Goal: Task Accomplishment & Management: Complete application form

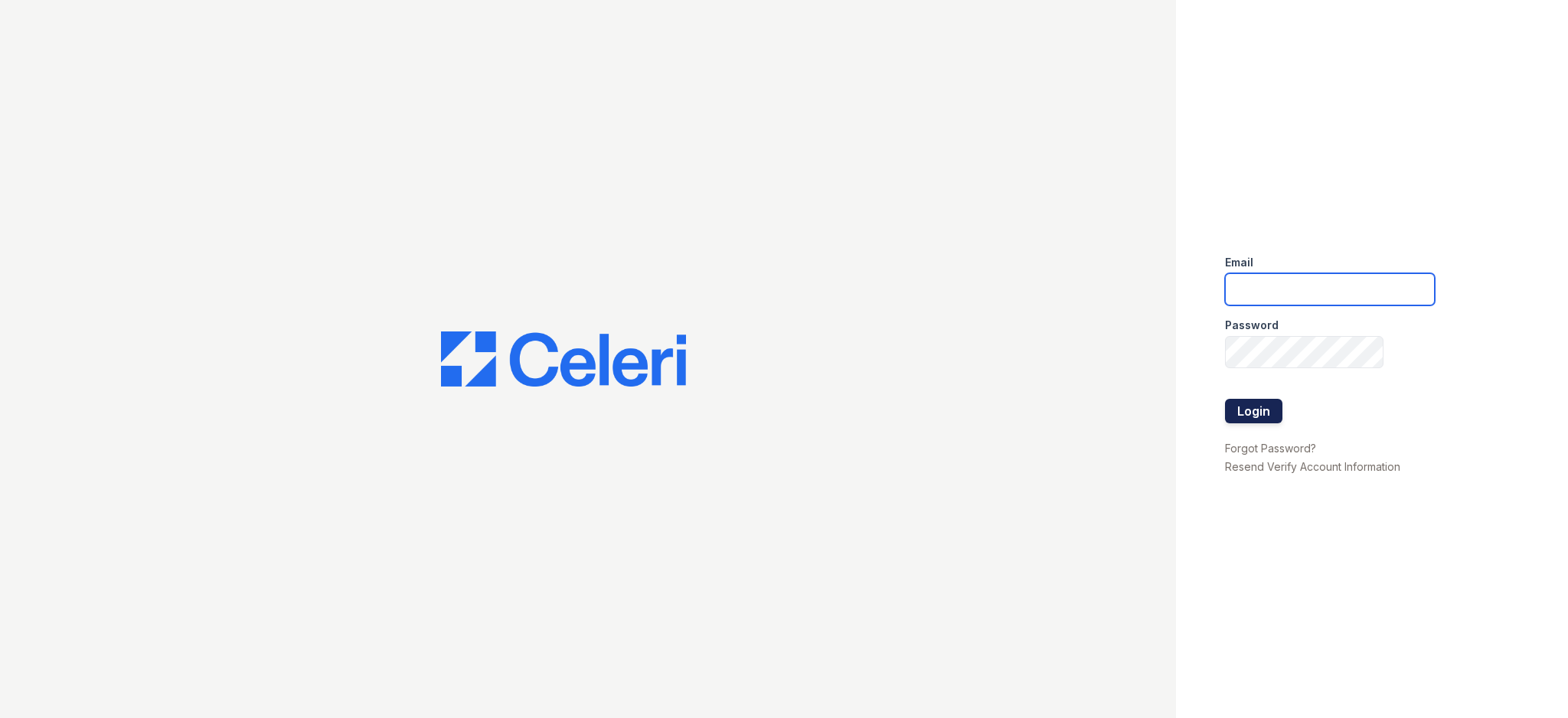
type input "[EMAIL_ADDRESS][DOMAIN_NAME]"
click at [1265, 412] on button "Login" at bounding box center [1253, 410] width 57 height 25
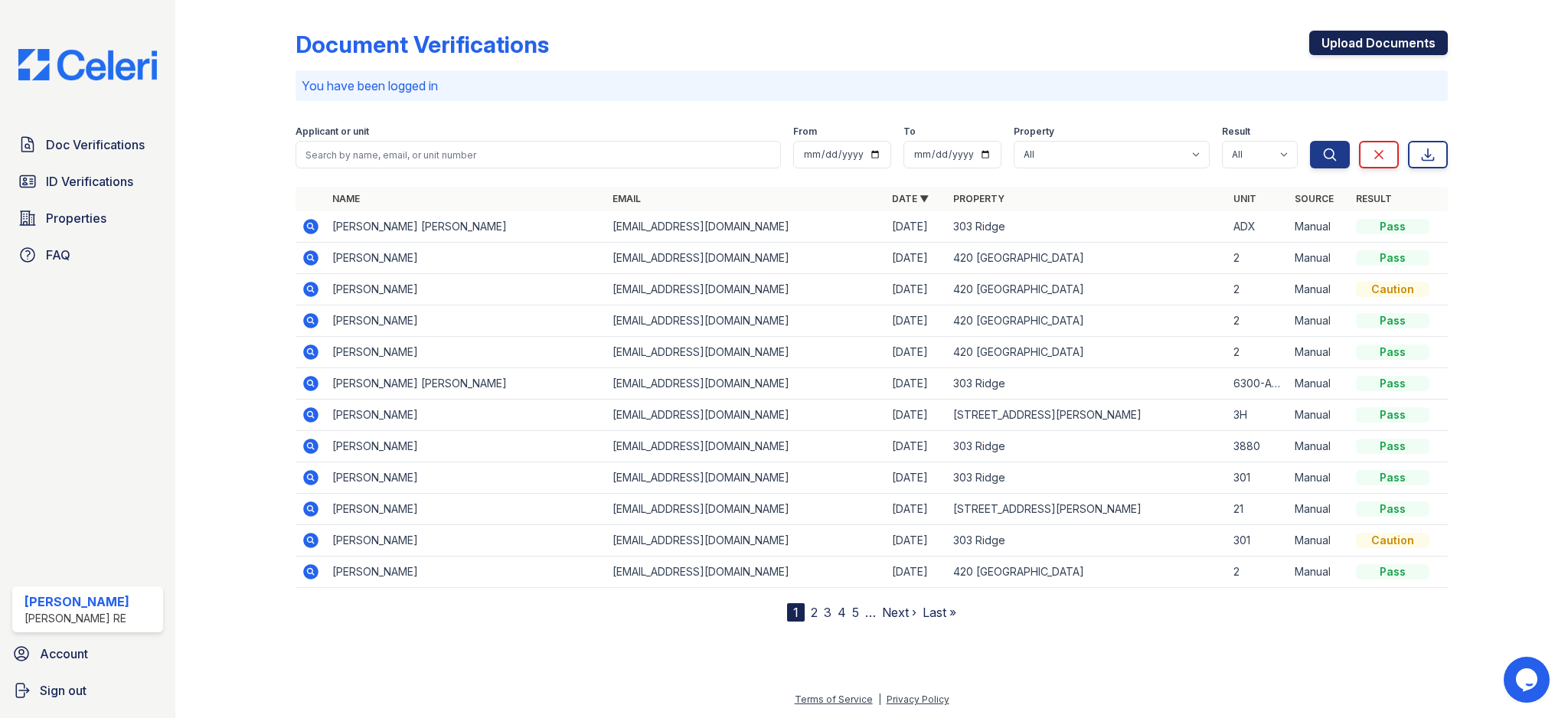
click at [1370, 34] on link "Upload Documents" at bounding box center [1379, 42] width 139 height 25
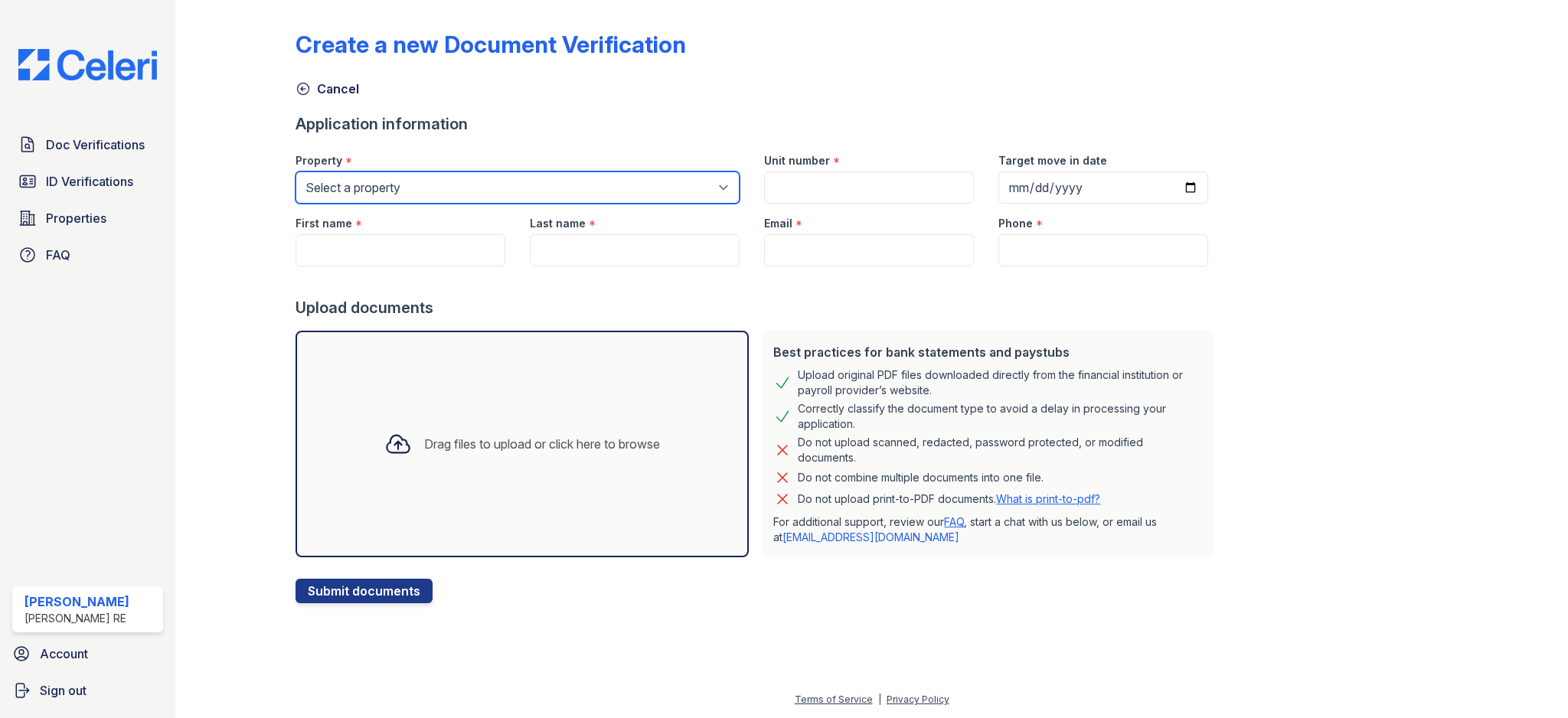
click at [539, 200] on select "Select a property 303 Ridge 309 Sherman Ave 316 Sherman Ave 420 Elmwood 801 Cas…" at bounding box center [518, 187] width 444 height 33
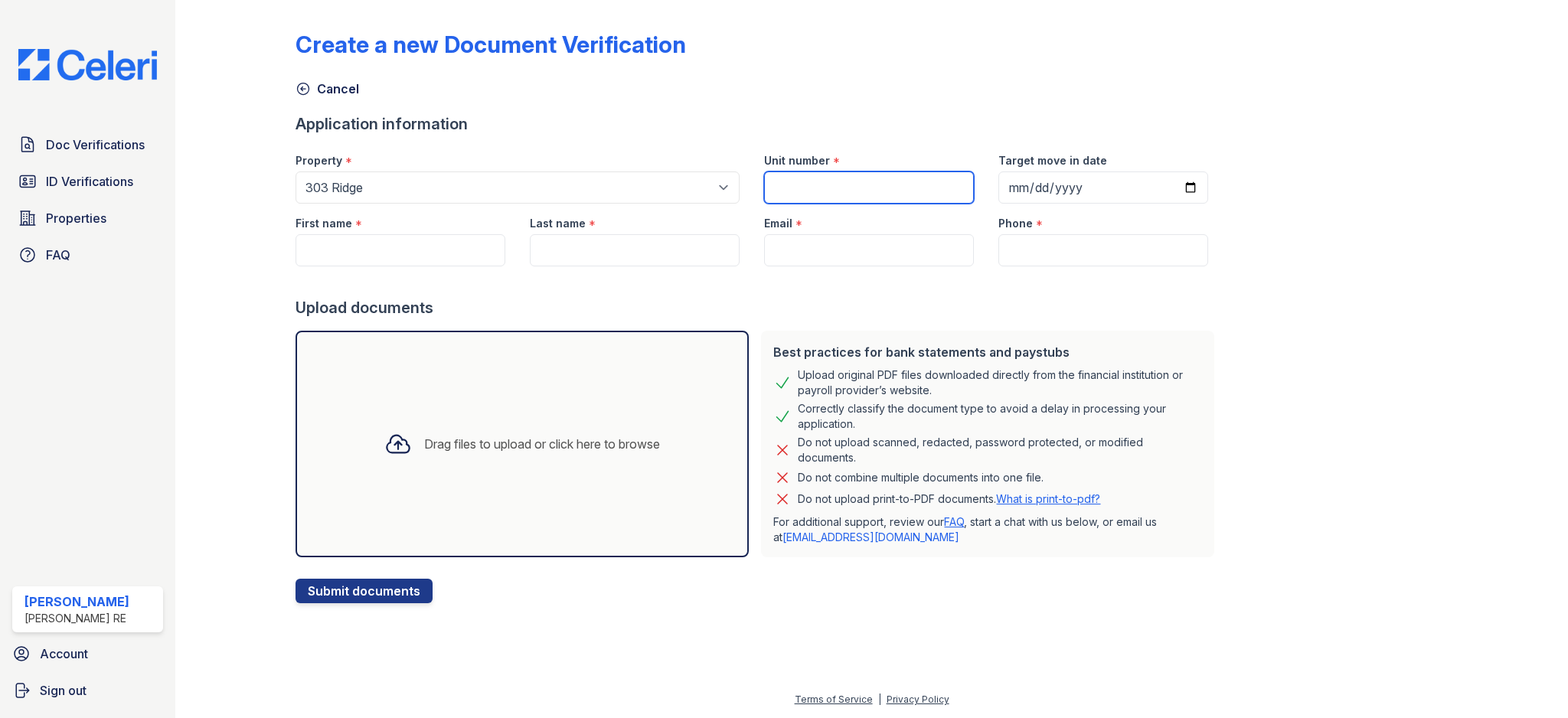
click at [816, 190] on input "Unit number" at bounding box center [869, 187] width 210 height 33
click at [498, 178] on select "Select a property 303 Ridge 309 Sherman Ave 316 Sherman Ave 420 Elmwood 801 Cas…" at bounding box center [518, 187] width 444 height 33
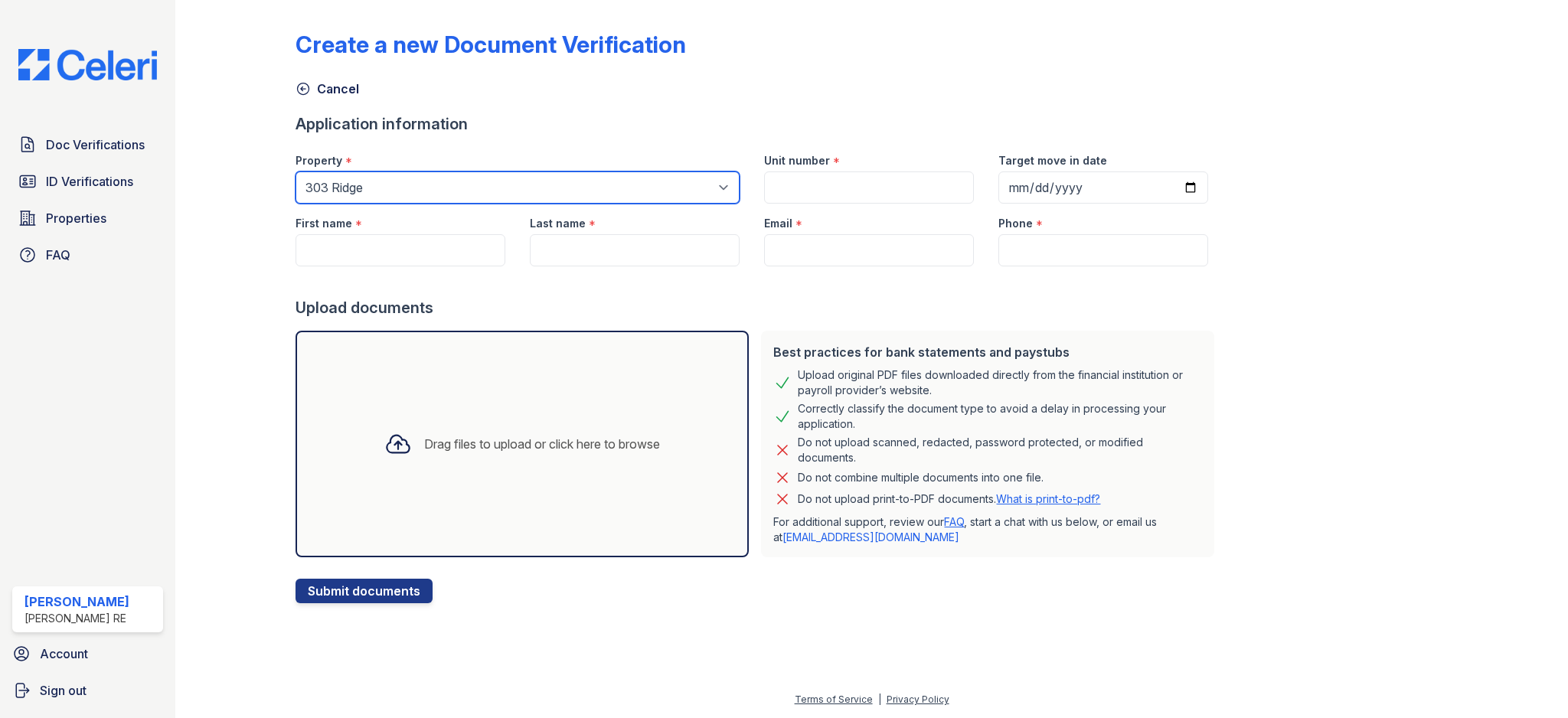
select select "3112"
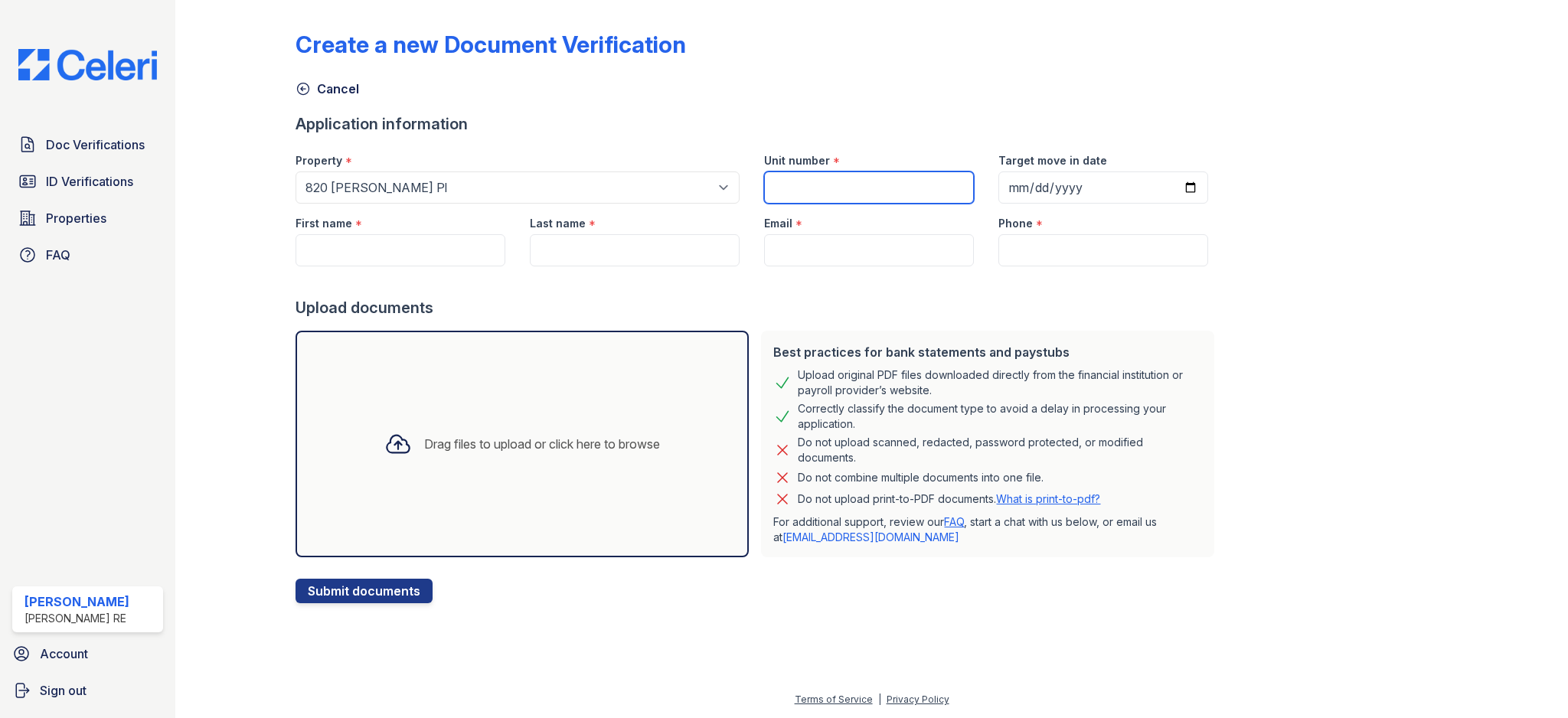
click at [773, 185] on input "Unit number" at bounding box center [869, 187] width 210 height 33
type input "2E"
click at [370, 251] on input "First name" at bounding box center [400, 251] width 210 height 33
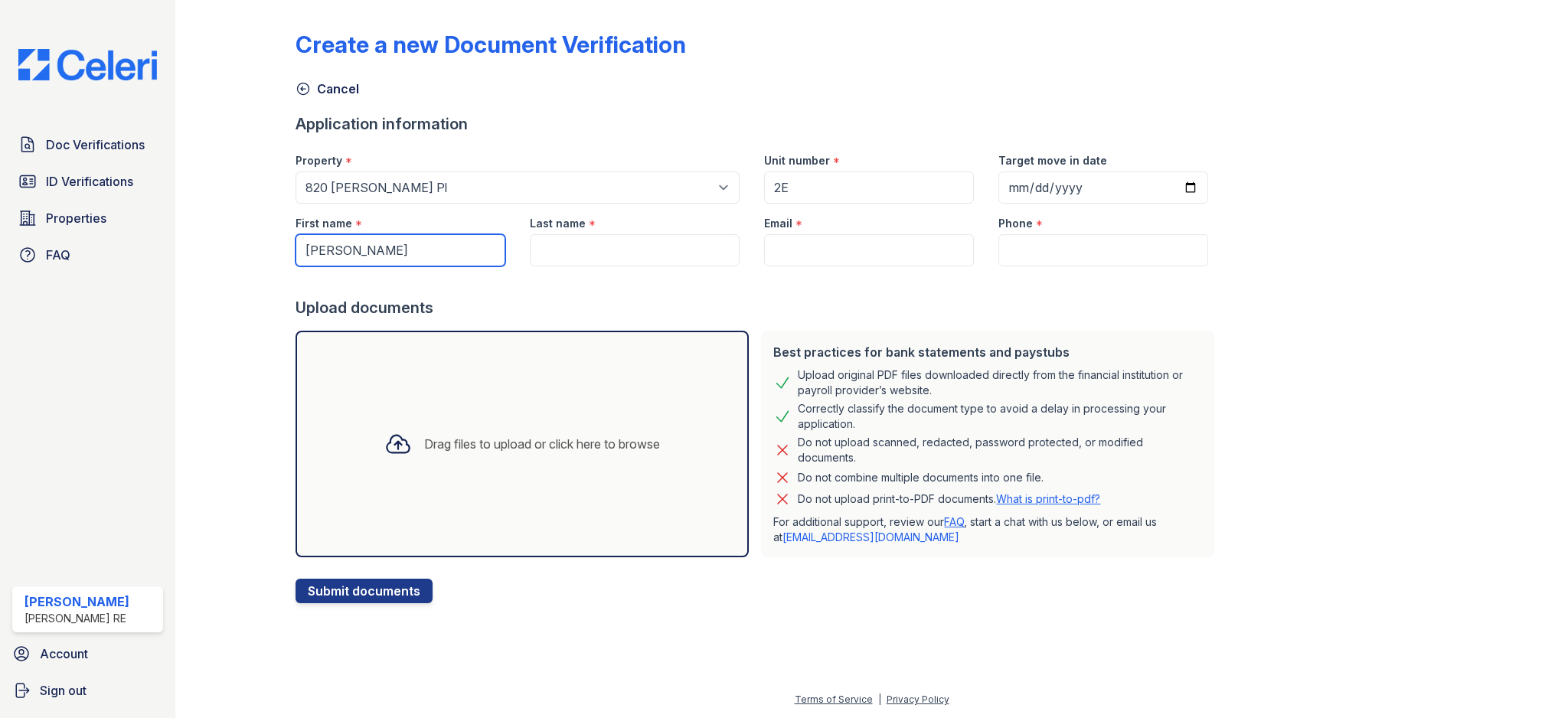
type input "[PERSON_NAME]"
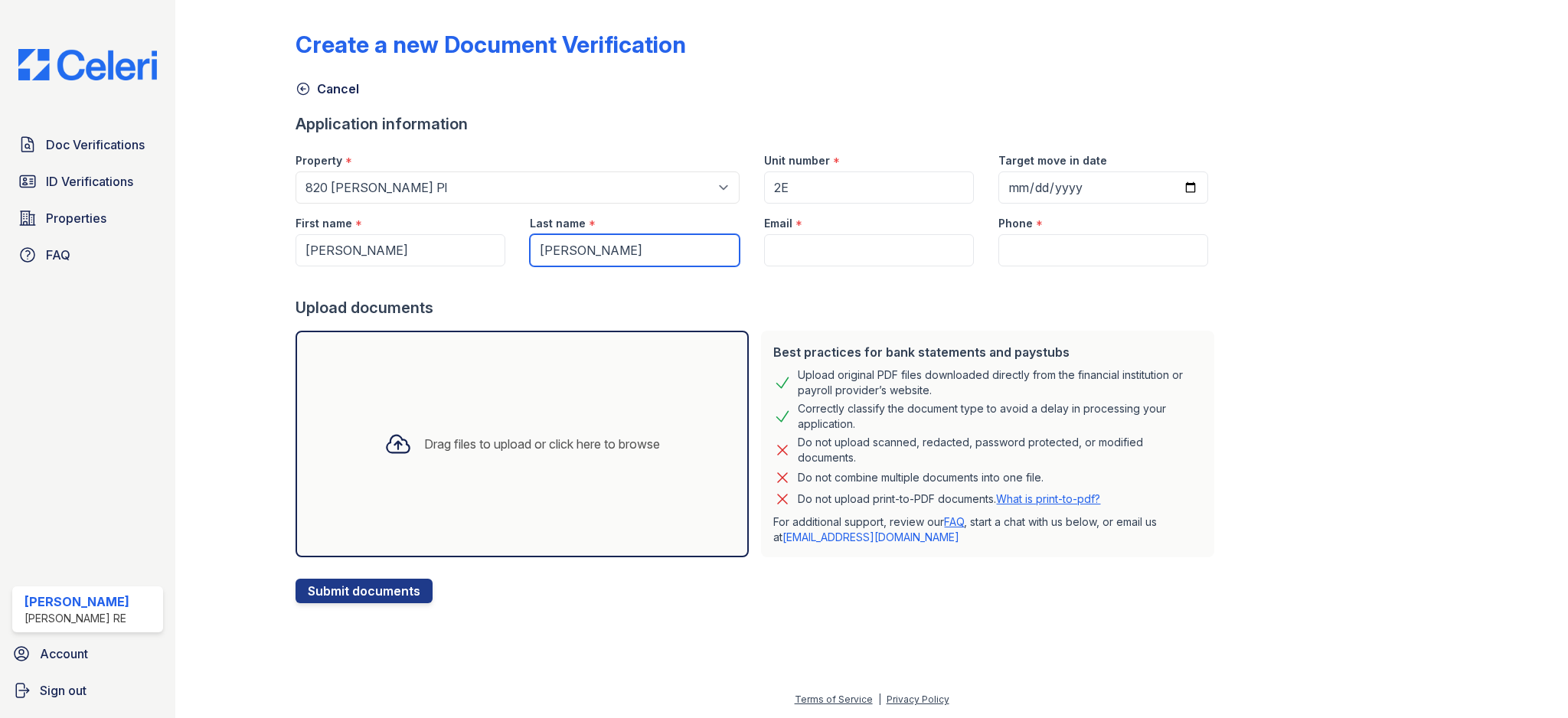
type input "[PERSON_NAME]"
click at [850, 251] on input "Email" at bounding box center [869, 251] width 210 height 33
paste input "[EMAIL_ADDRESS][DOMAIN_NAME]"
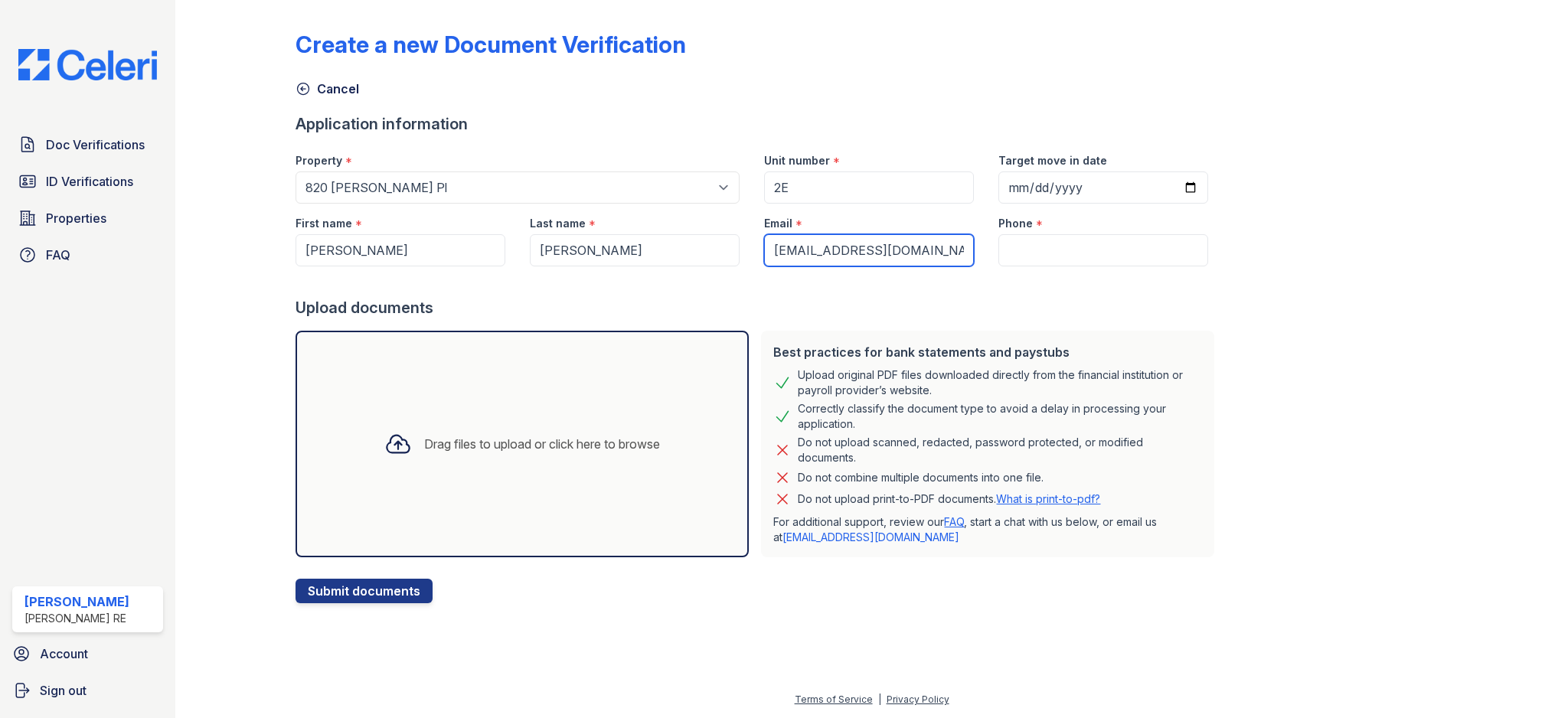
type input "[EMAIL_ADDRESS][DOMAIN_NAME]"
click at [844, 309] on div "Upload documents" at bounding box center [758, 308] width 925 height 22
click at [1042, 260] on input "Phone" at bounding box center [1103, 251] width 210 height 33
paste input "7735678471"
type input "7735678471"
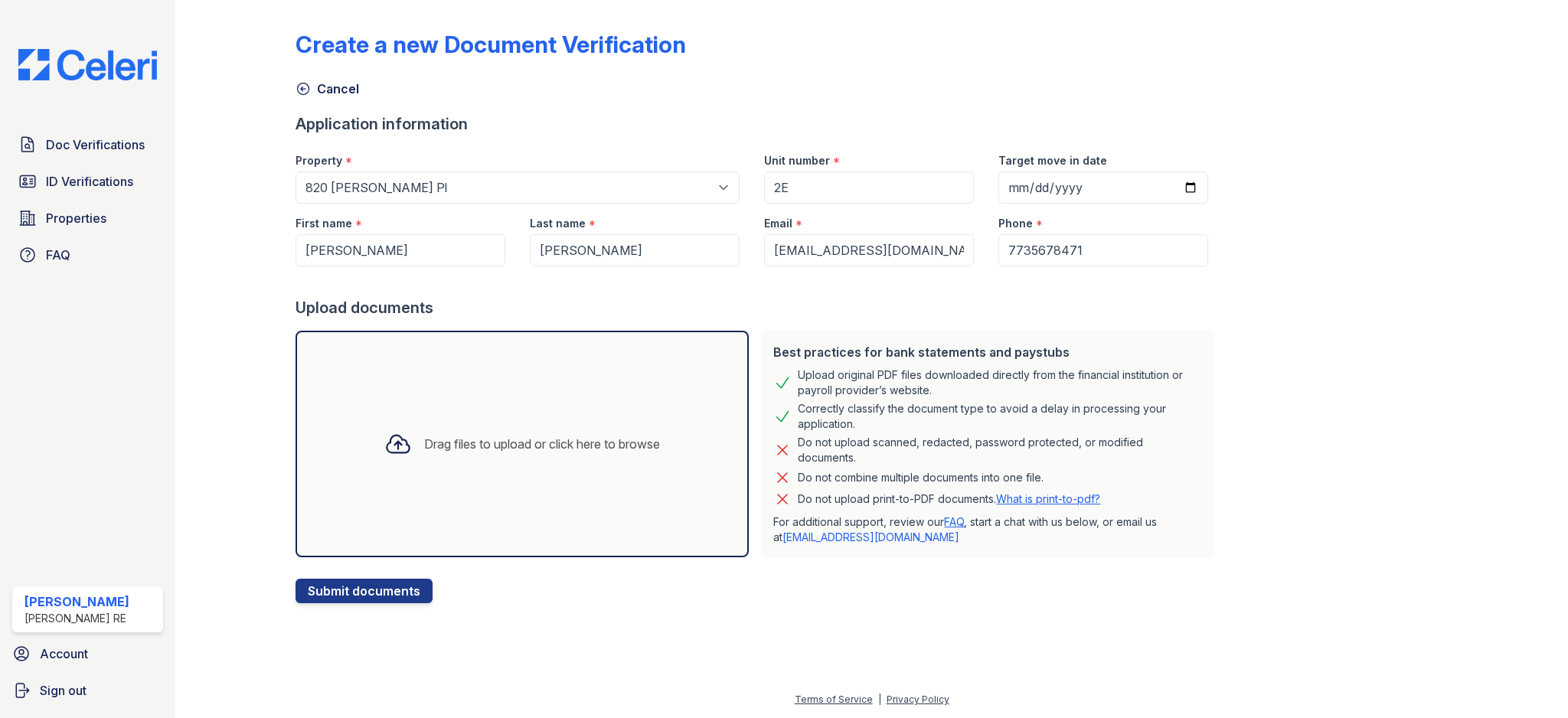
click at [832, 306] on div "Upload documents" at bounding box center [758, 308] width 925 height 22
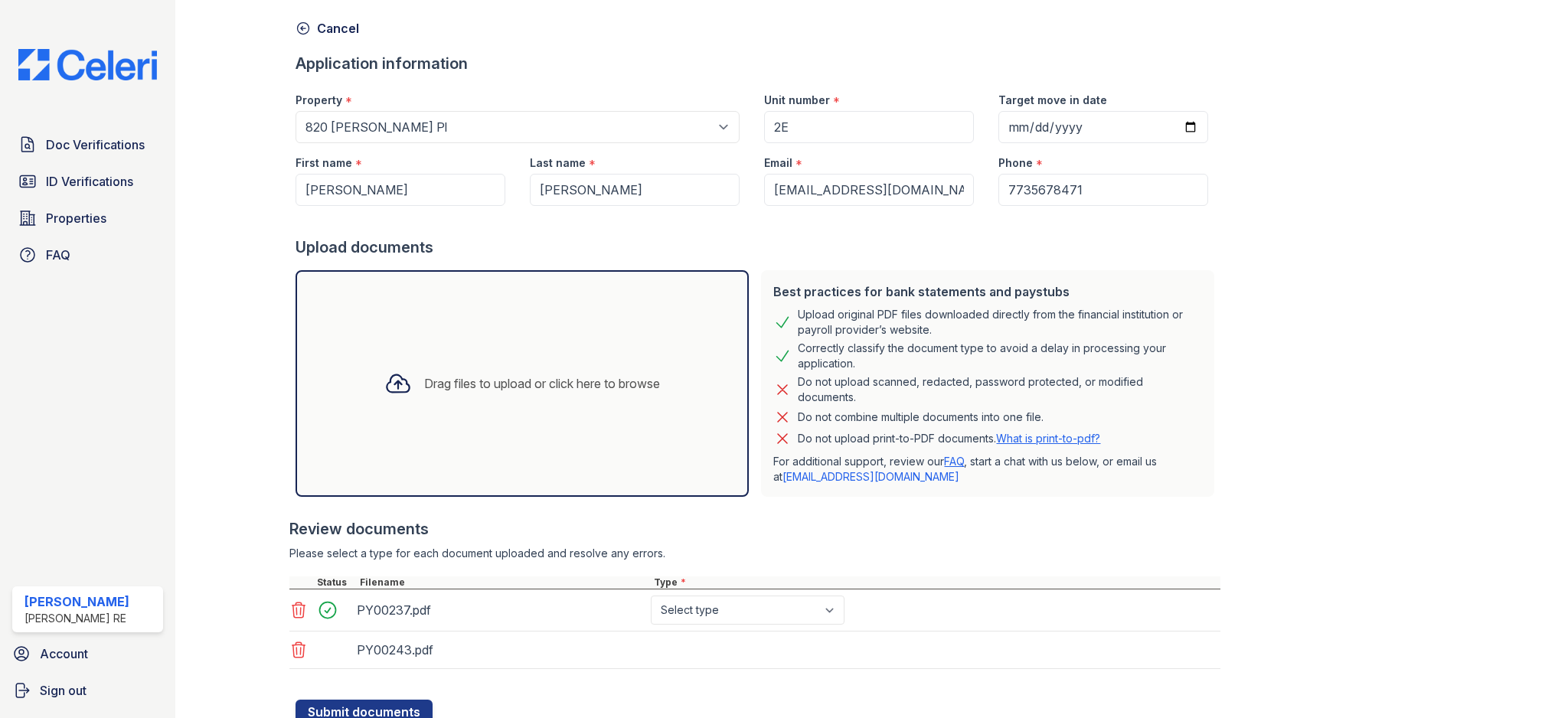
scroll to position [118, 0]
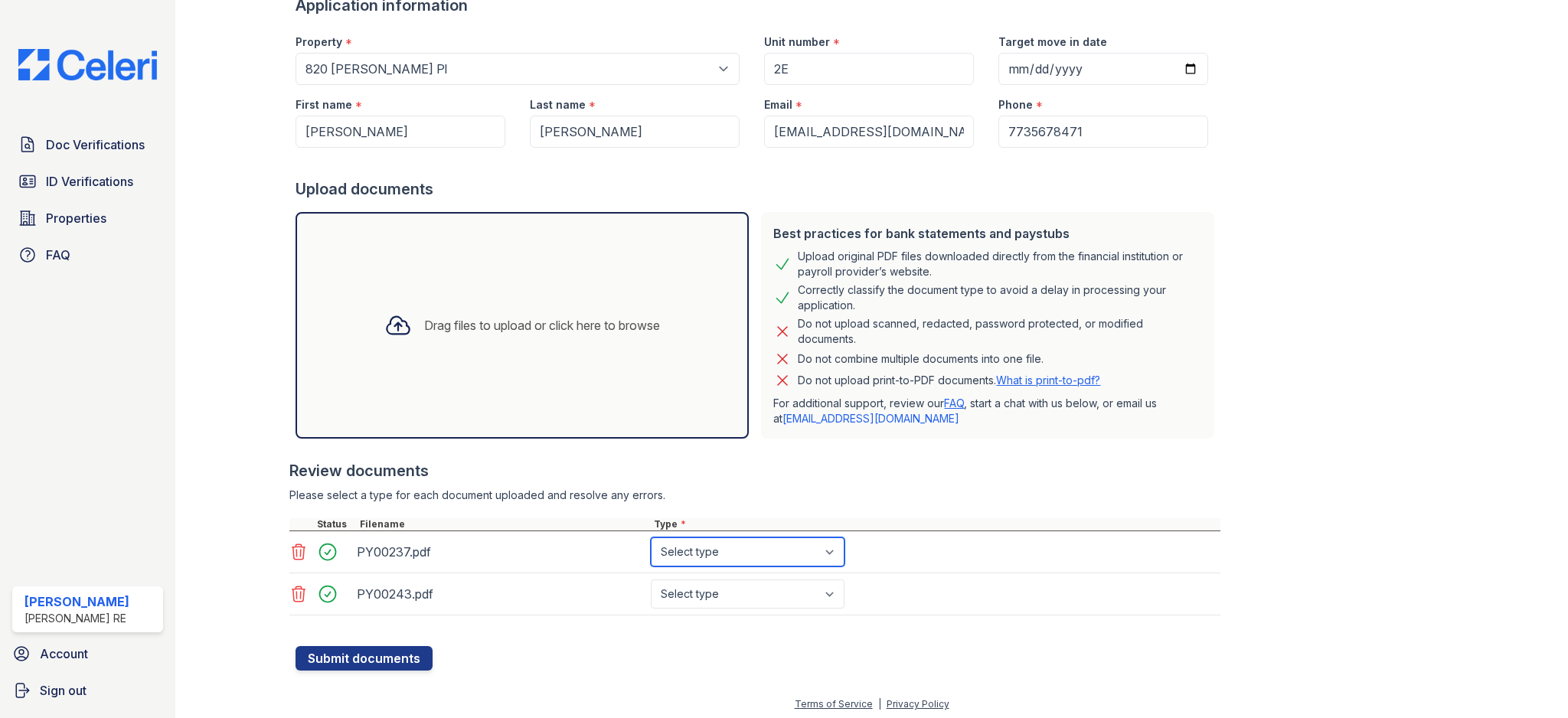
click at [776, 562] on select "Select type Paystub Bank Statement Offer Letter Tax Documents Benefit Award Let…" at bounding box center [748, 552] width 193 height 30
select select "paystub"
click at [763, 591] on select "Select type Paystub Bank Statement Offer Letter Tax Documents Benefit Award Let…" at bounding box center [748, 595] width 193 height 30
select select "paystub"
click at [381, 654] on button "Submit documents" at bounding box center [364, 658] width 137 height 25
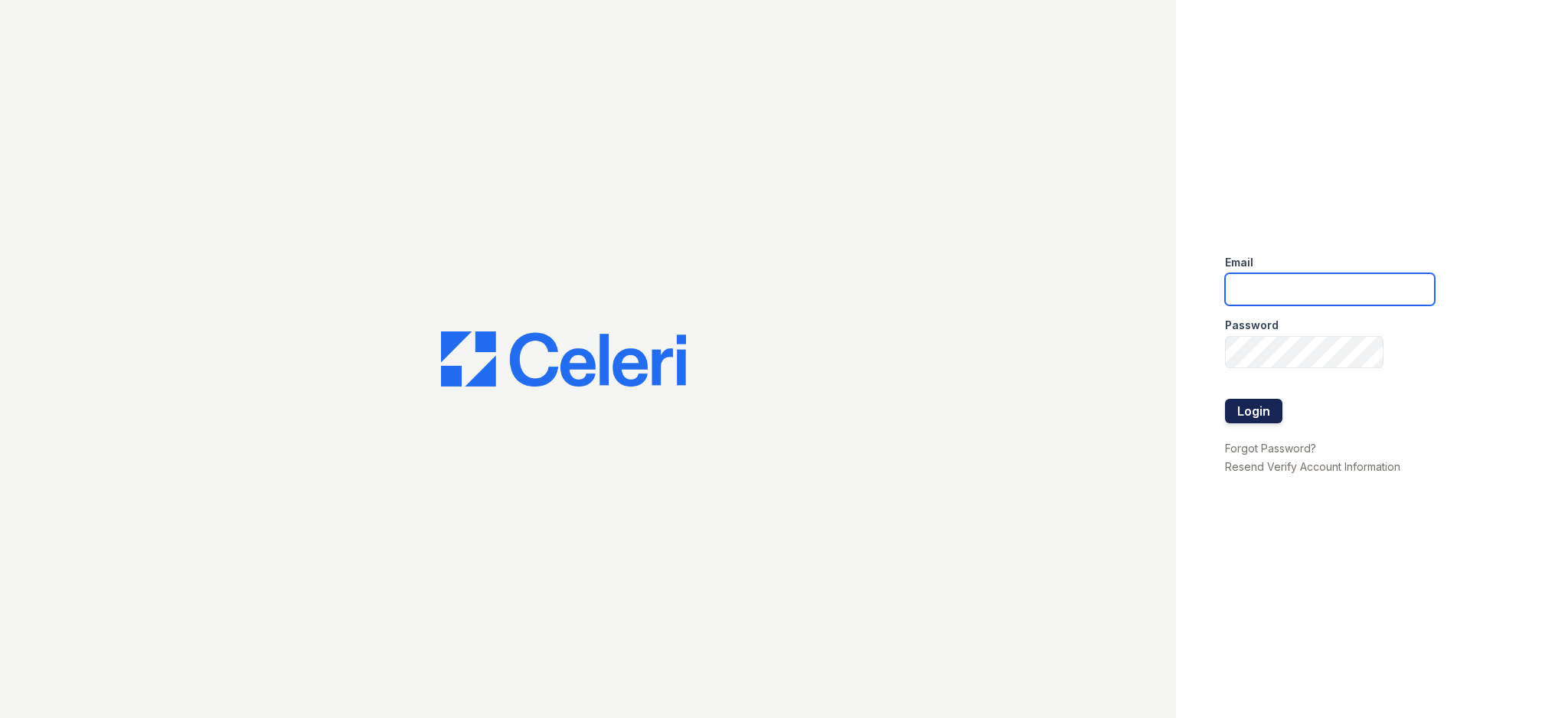
type input "[EMAIL_ADDRESS][DOMAIN_NAME]"
click at [1251, 406] on button "Login" at bounding box center [1253, 410] width 57 height 25
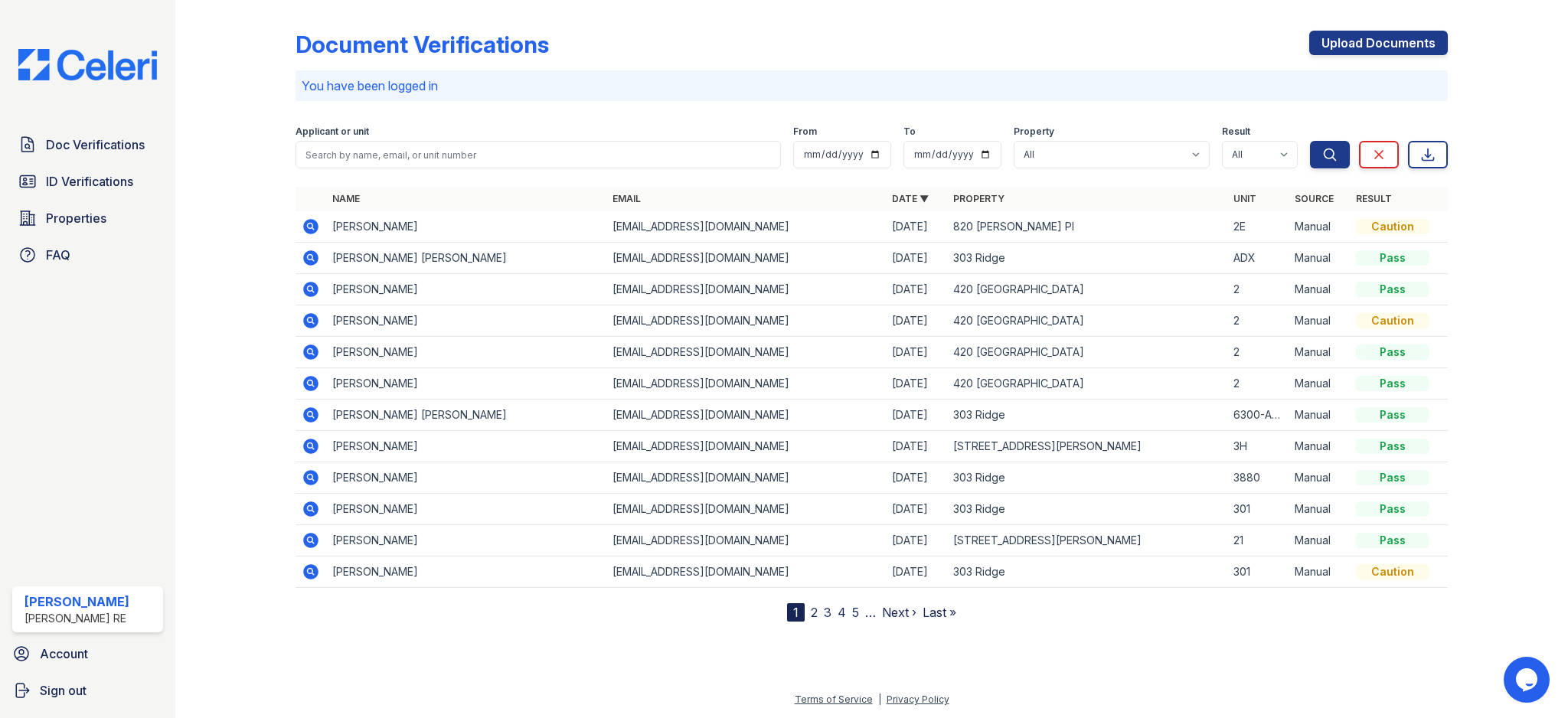
click at [311, 221] on icon at bounding box center [312, 227] width 16 height 16
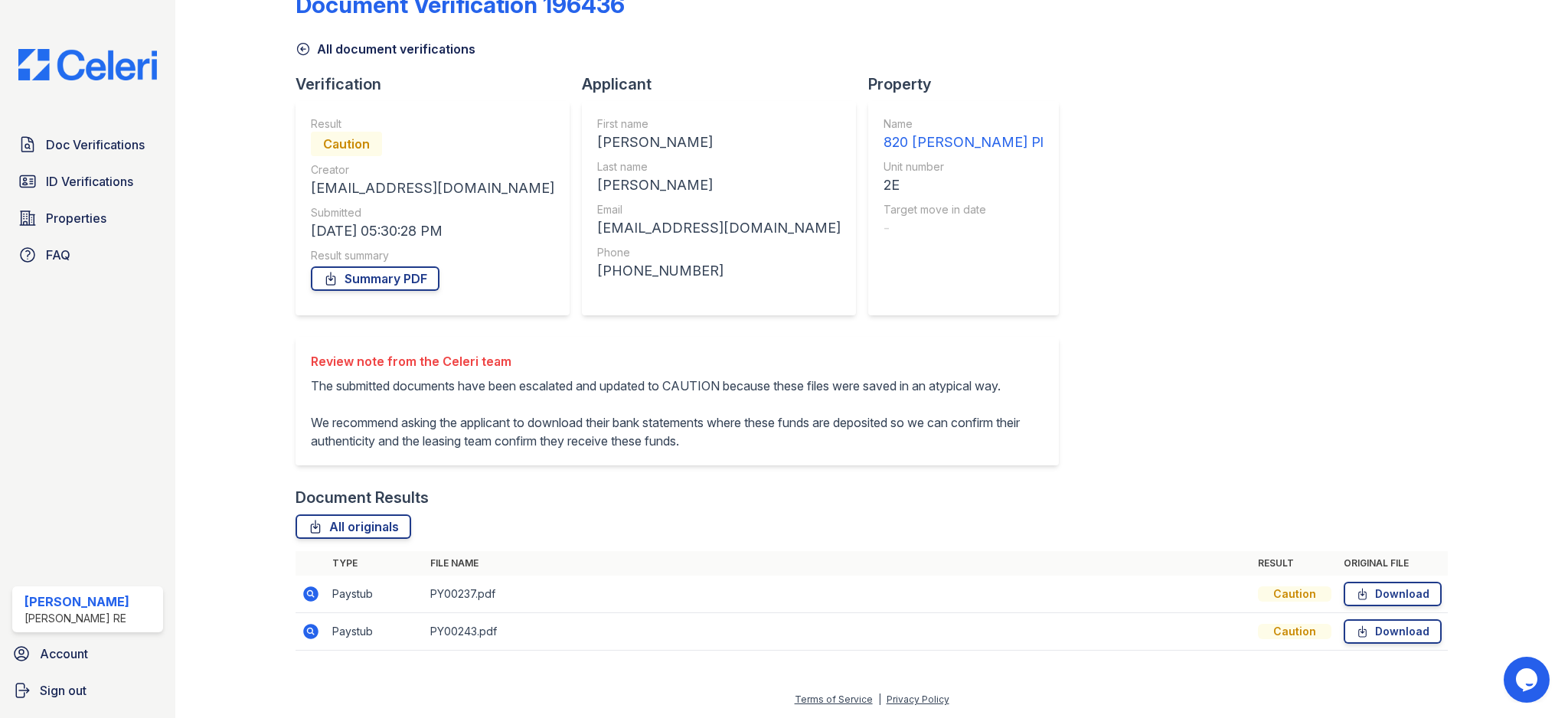
scroll to position [77, 0]
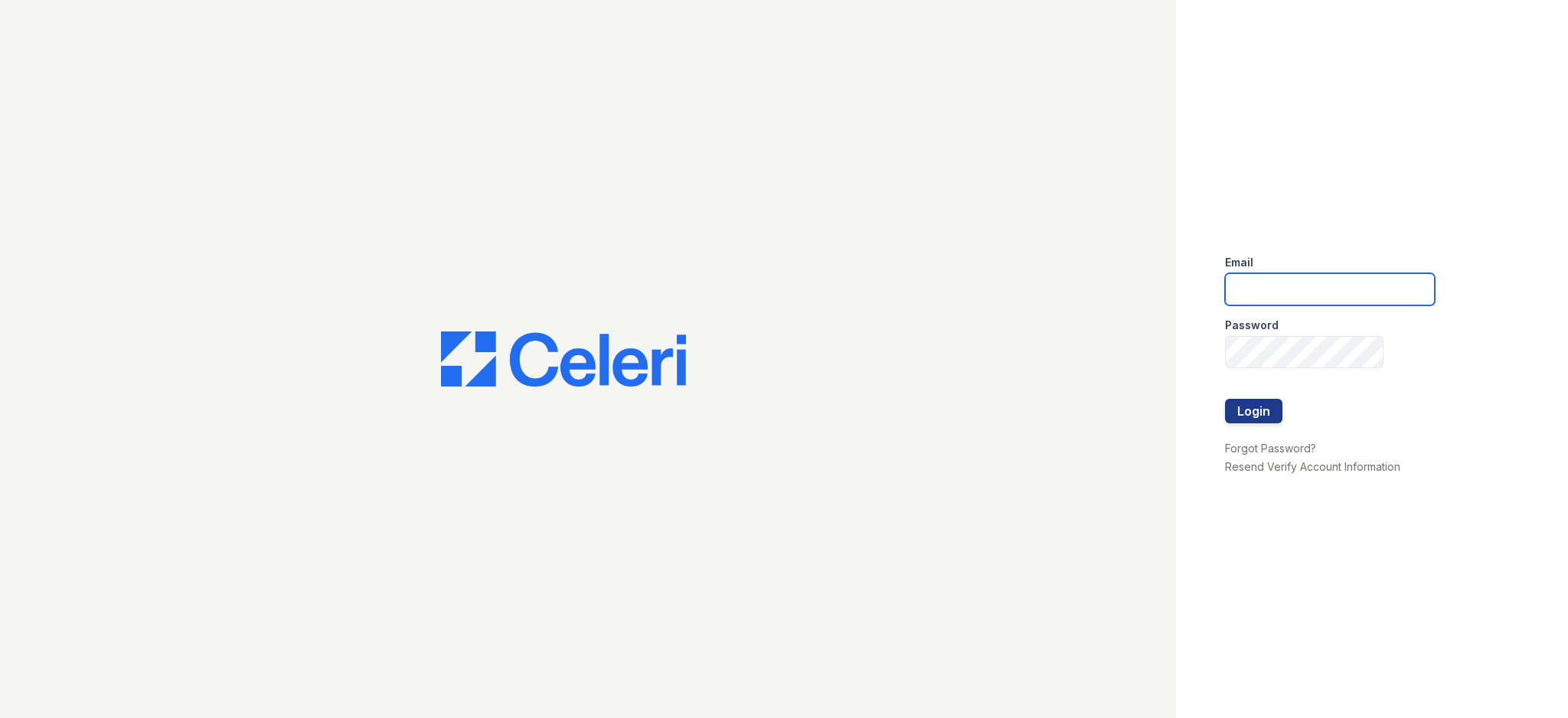
type input "[EMAIL_ADDRESS][DOMAIN_NAME]"
drag, startPoint x: 1276, startPoint y: 436, endPoint x: 1272, endPoint y: 425, distance: 11.7
click at [1276, 436] on div at bounding box center [1329, 431] width 210 height 16
click at [1265, 412] on button "Login" at bounding box center [1253, 410] width 57 height 25
type input "[EMAIL_ADDRESS][DOMAIN_NAME]"
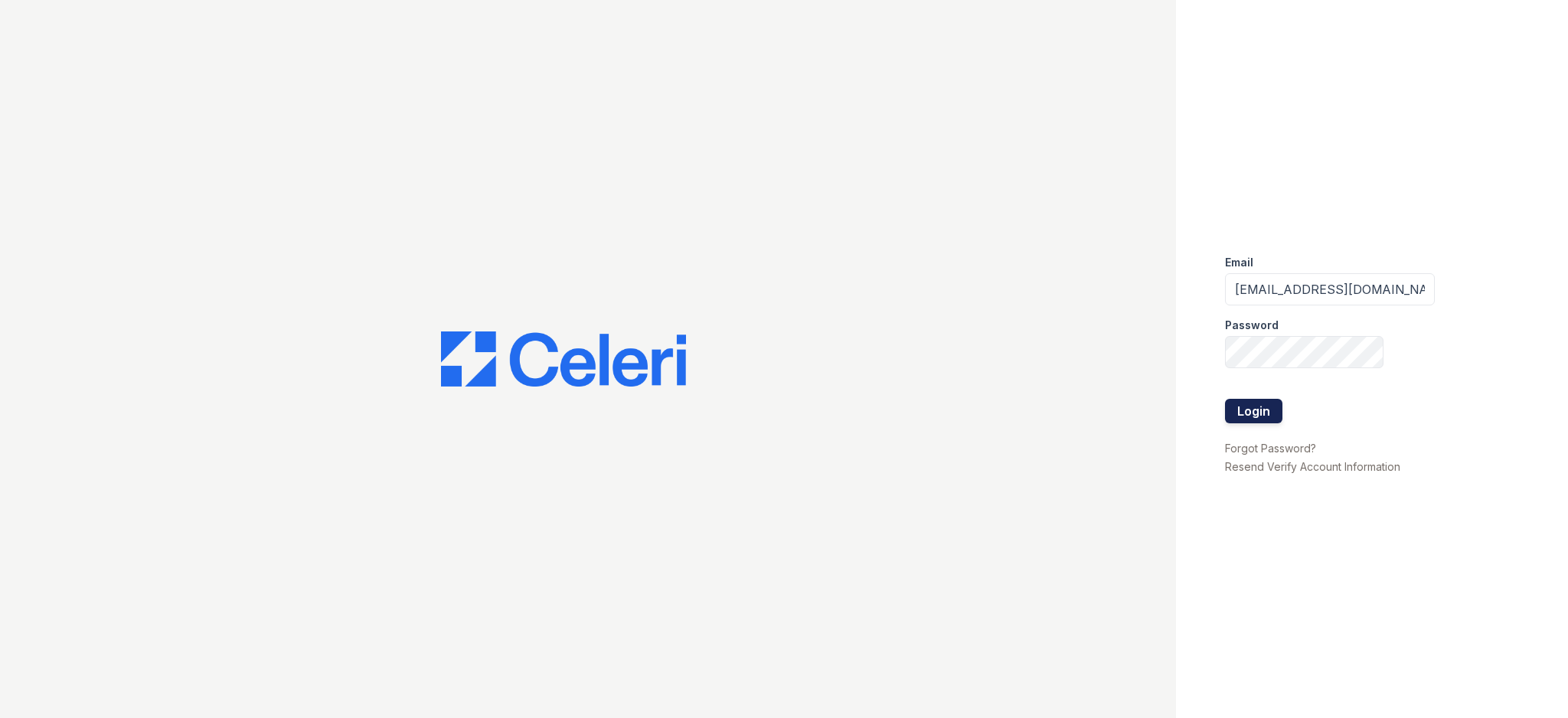
click at [1247, 401] on button "Login" at bounding box center [1253, 410] width 57 height 25
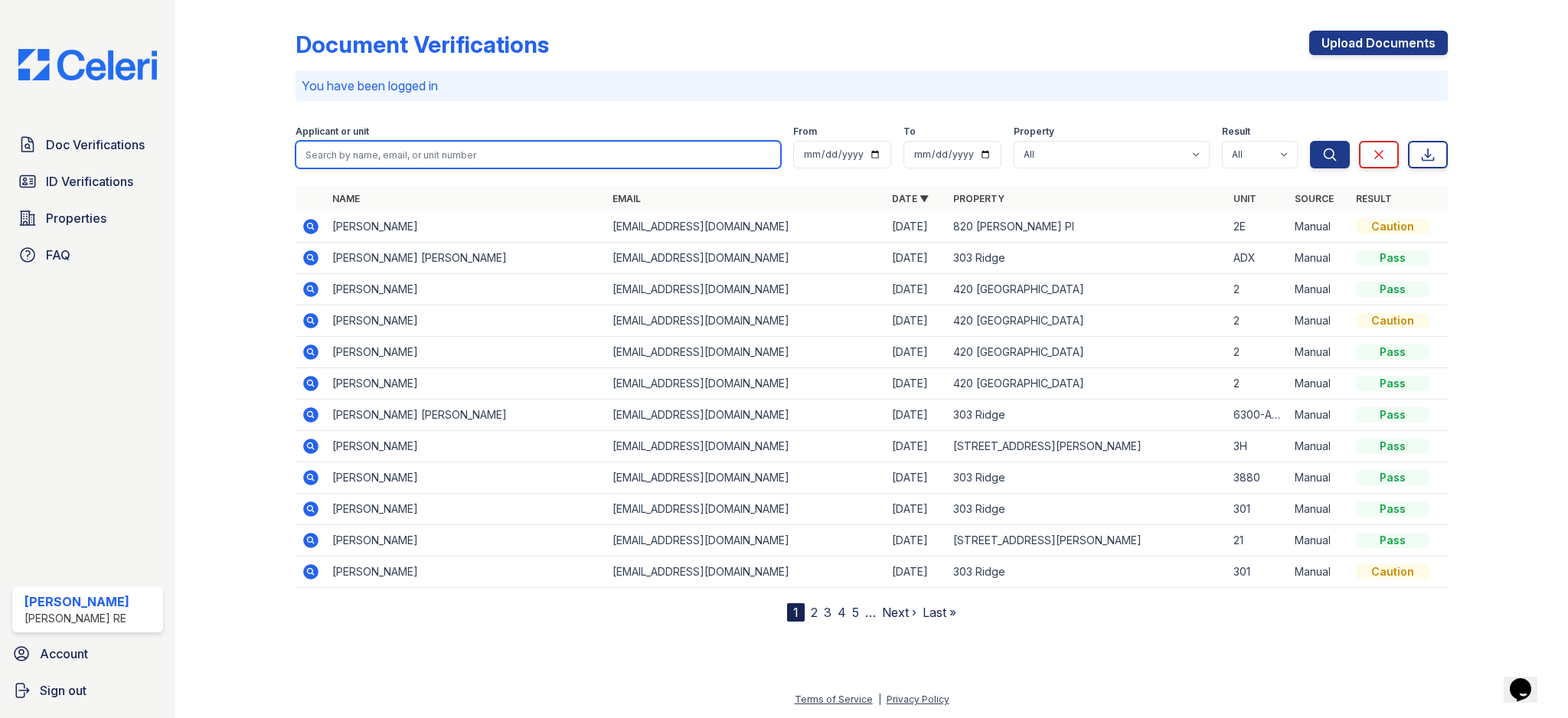
click at [570, 148] on input "search" at bounding box center [537, 155] width 484 height 28
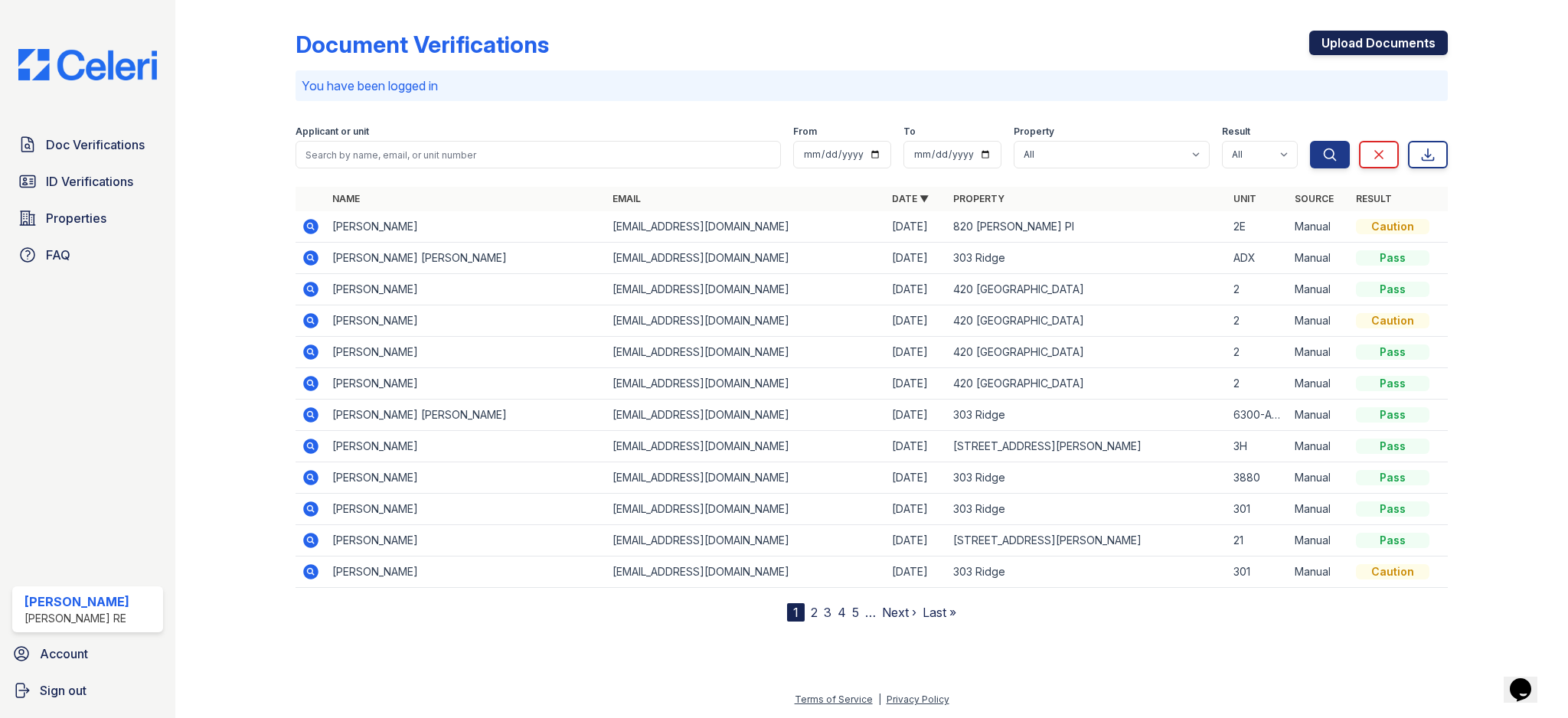
click at [1389, 31] on link "Upload Documents" at bounding box center [1379, 42] width 139 height 25
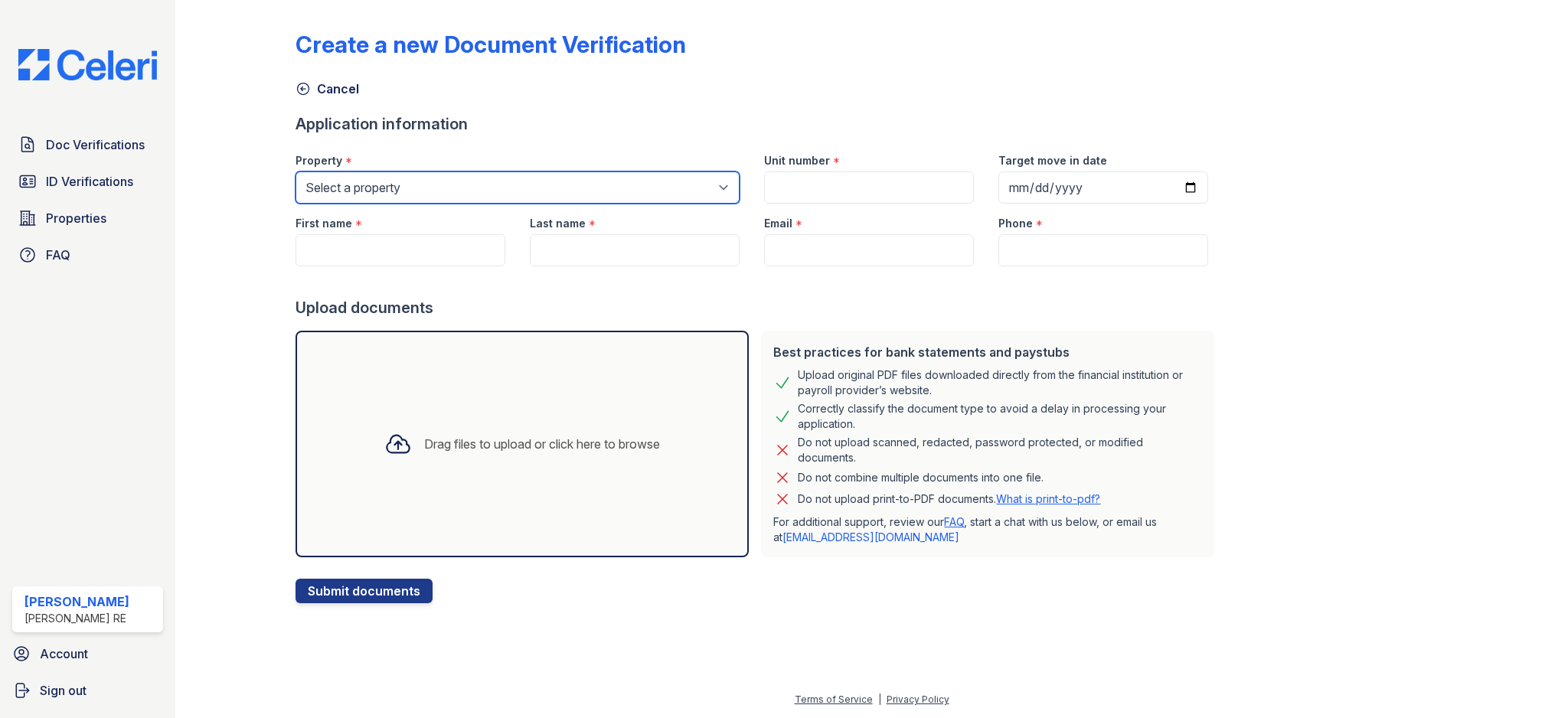
click at [570, 189] on select "Select a property 303 Ridge 309 Sherman Ave 316 Sherman Ave 420 Elmwood 801 Cas…" at bounding box center [518, 187] width 444 height 33
select select "3100"
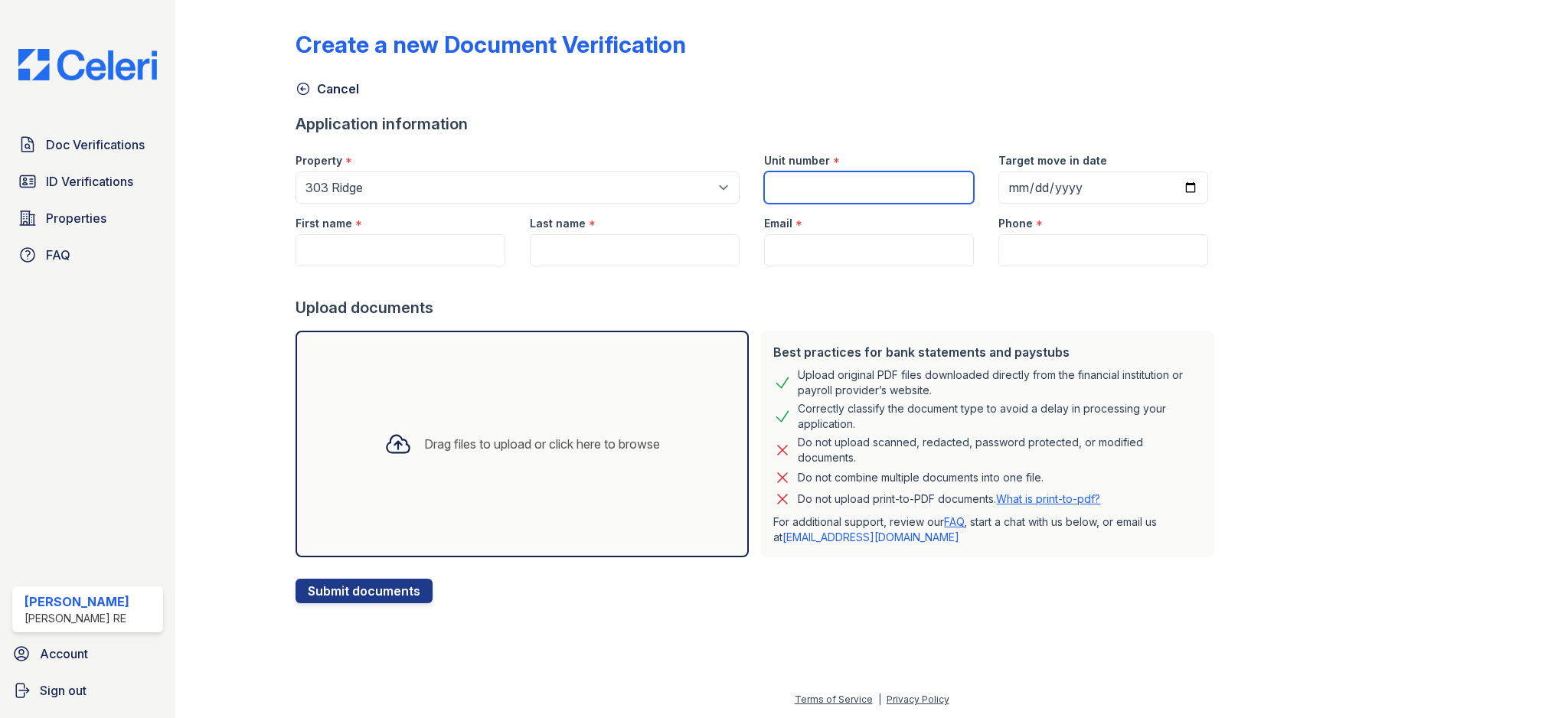
drag, startPoint x: 848, startPoint y: 186, endPoint x: 816, endPoint y: 182, distance: 32.2
click at [813, 179] on input "2" at bounding box center [869, 187] width 210 height 33
type input "2E"
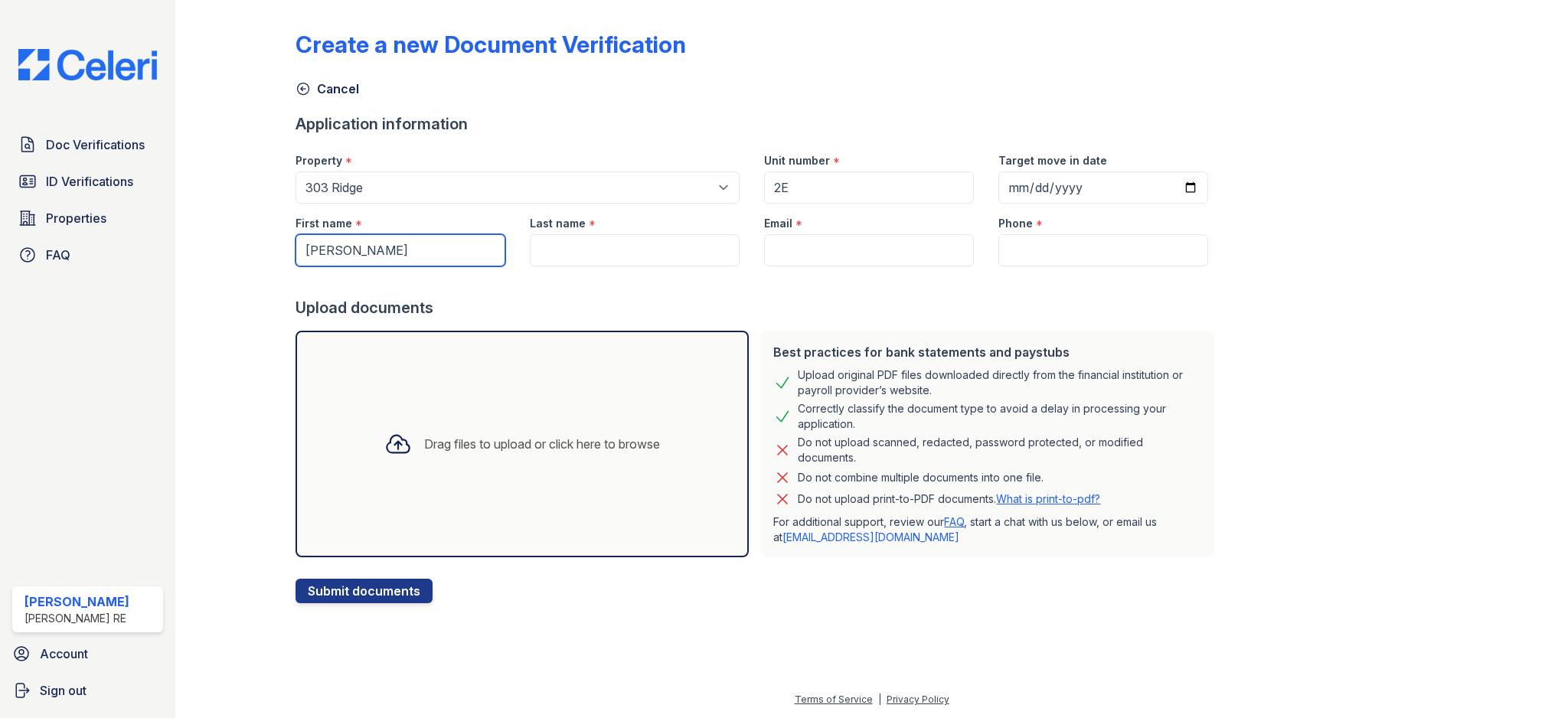
type input "[PERSON_NAME]"
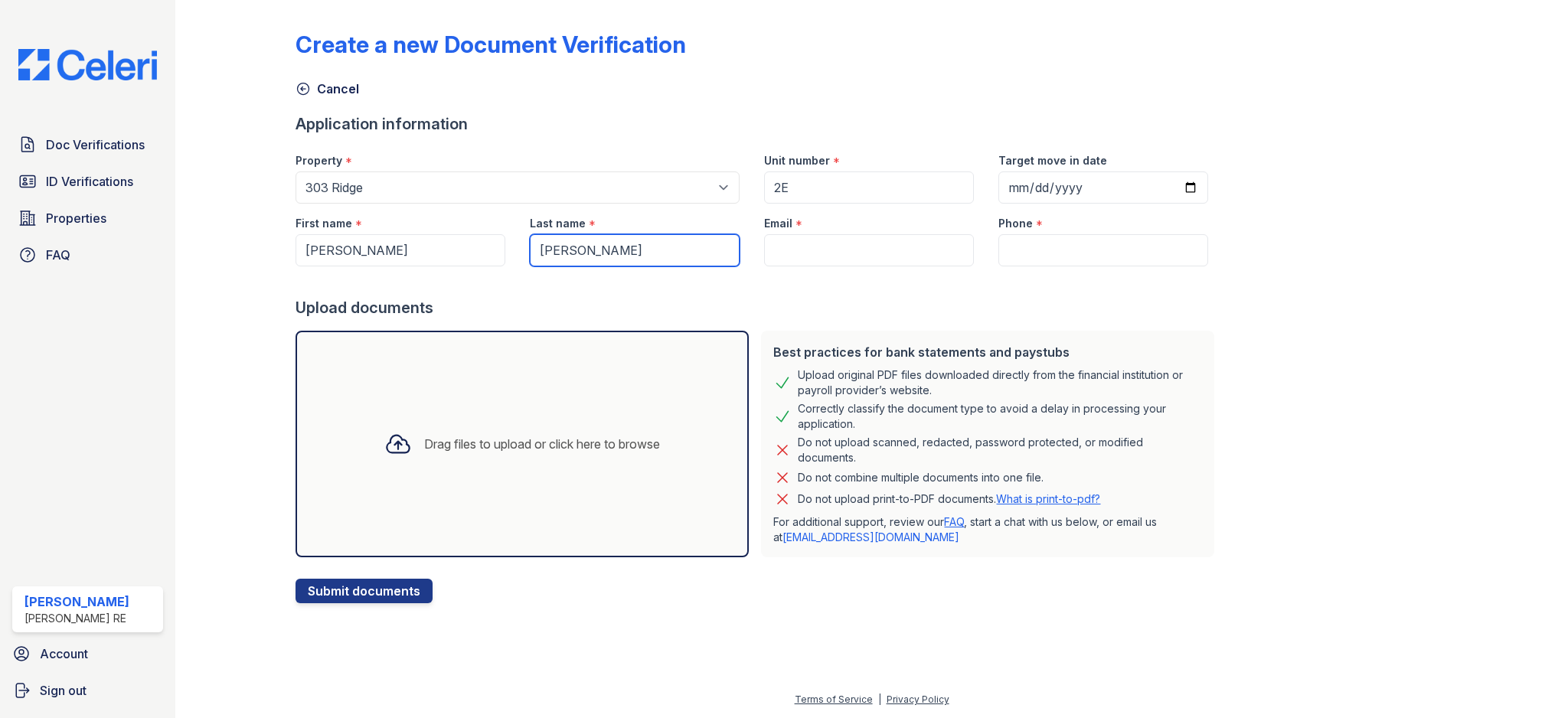
type input "[PERSON_NAME]"
click at [1005, 243] on input "Phone" at bounding box center [1103, 251] width 210 height 33
paste input "7735678471"
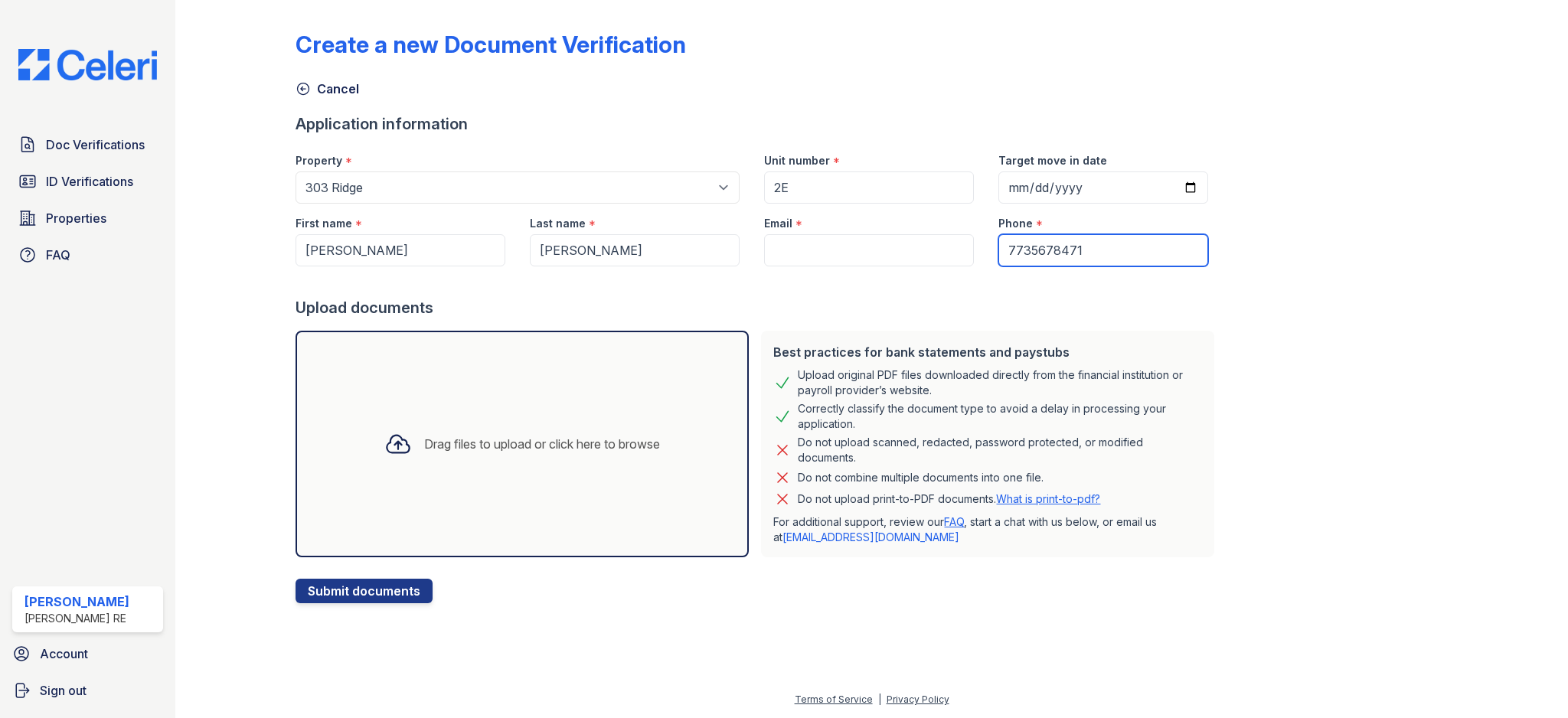
type input "7735678471"
drag, startPoint x: 946, startPoint y: 314, endPoint x: 911, endPoint y: 249, distance: 73.8
click at [947, 310] on div "Upload documents" at bounding box center [758, 308] width 925 height 22
click at [889, 242] on input "Email" at bounding box center [869, 251] width 210 height 33
paste input "[EMAIL_ADDRESS][DOMAIN_NAME]"
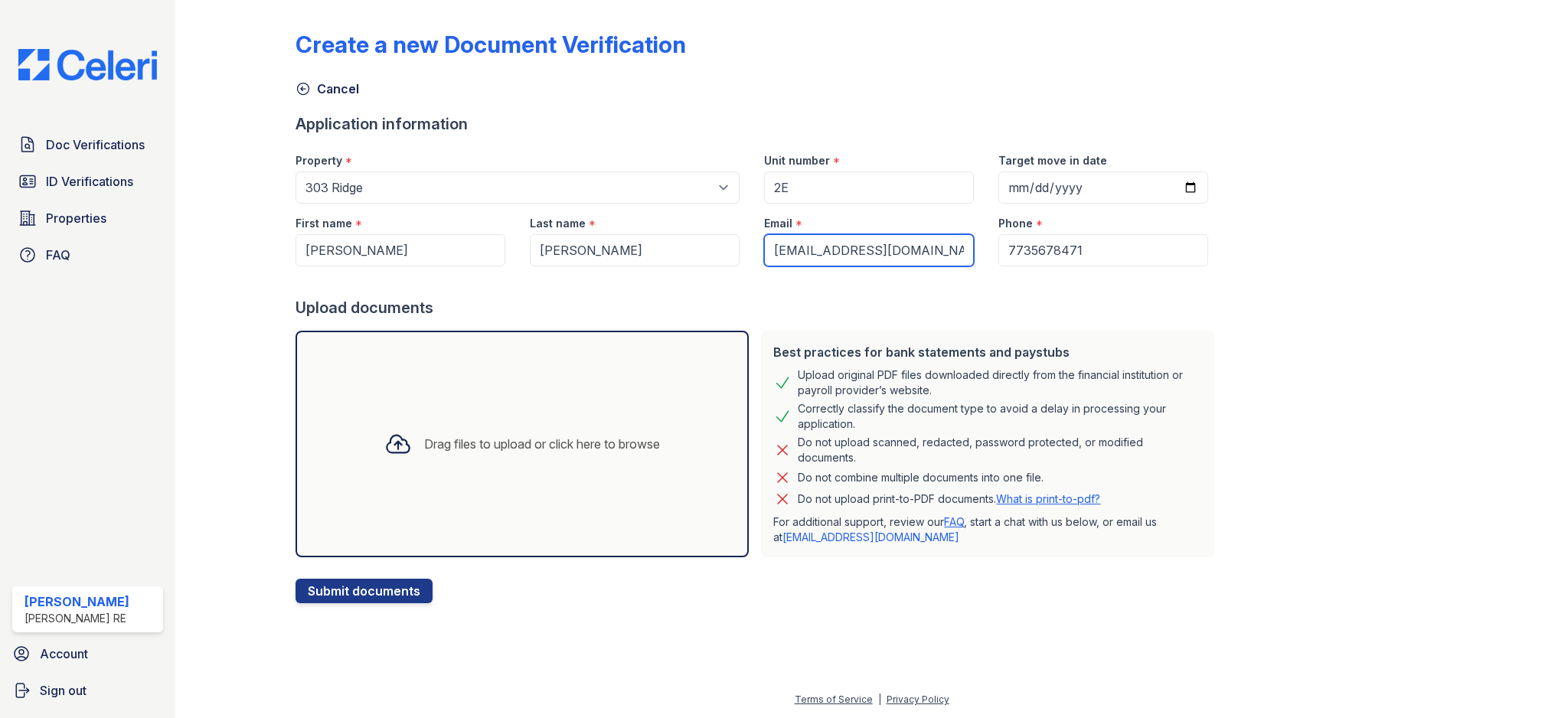
type input "[EMAIL_ADDRESS][DOMAIN_NAME]"
click at [740, 300] on div "Upload documents" at bounding box center [758, 308] width 925 height 22
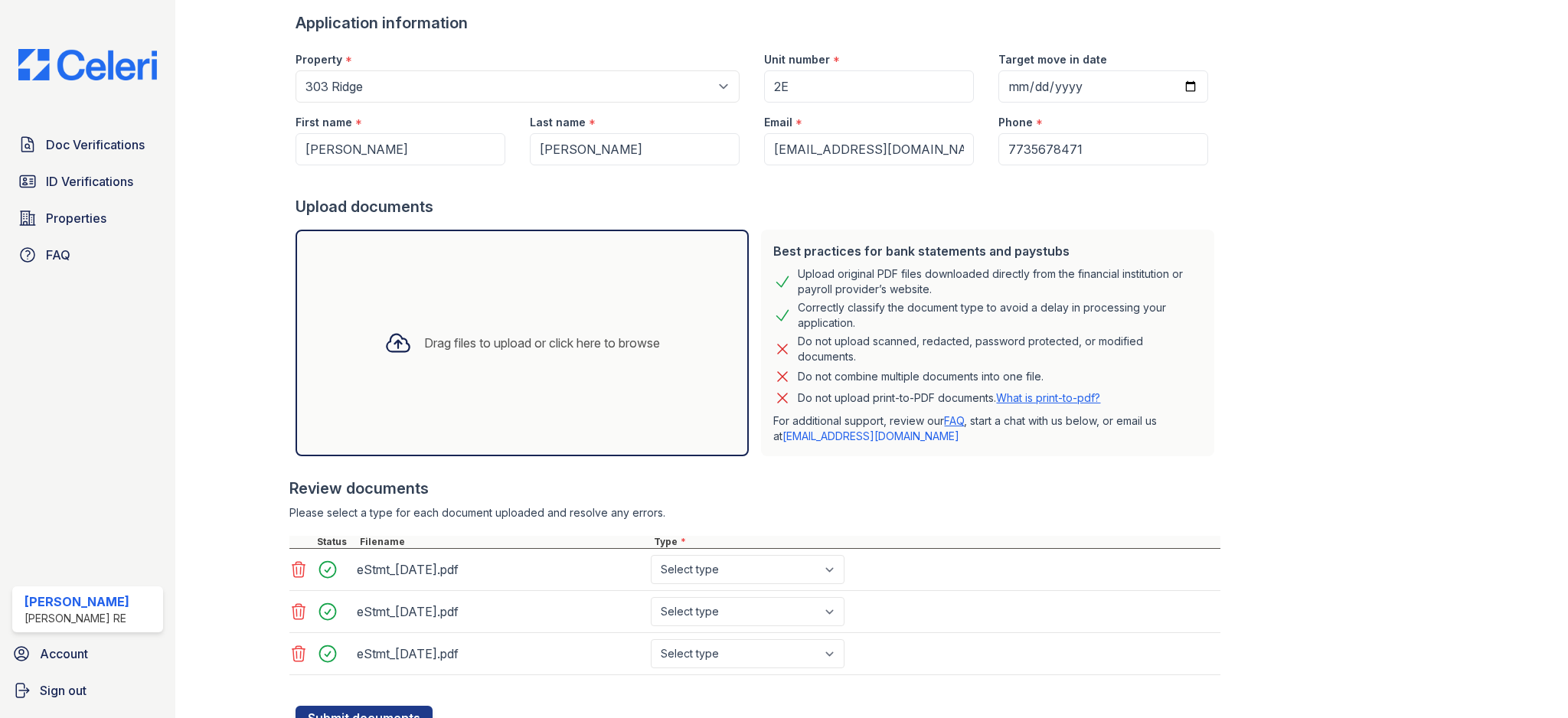
scroll to position [166, 0]
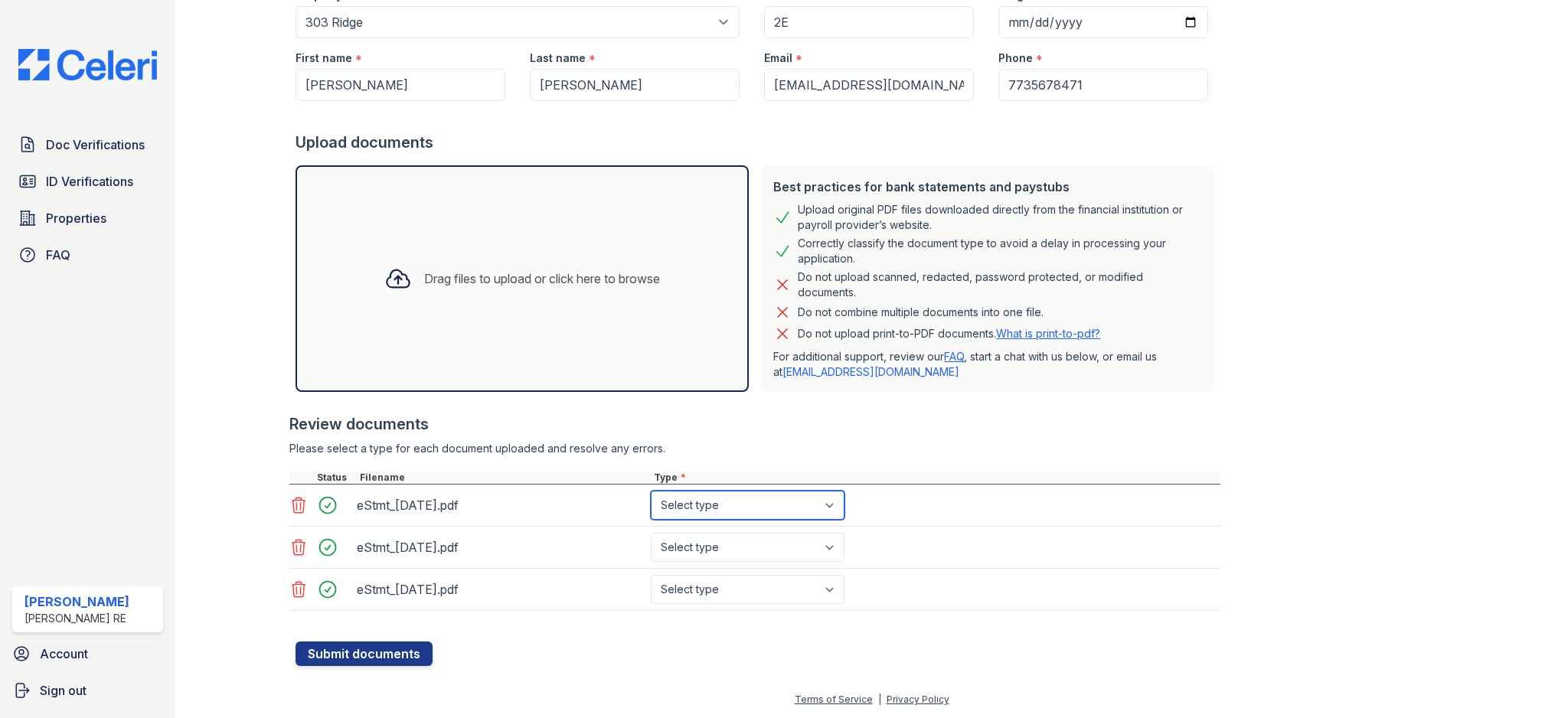
click at [787, 509] on select "Select type Paystub Bank Statement Offer Letter Tax Documents Benefit Award Let…" at bounding box center [748, 506] width 193 height 30
select select "bank_statement"
click at [772, 547] on select "Select type Paystub Bank Statement Offer Letter Tax Documents Benefit Award Let…" at bounding box center [748, 547] width 193 height 30
select select "bank_statement"
click at [759, 593] on select "Select type Paystub Bank Statement Offer Letter Tax Documents Benefit Award Let…" at bounding box center [748, 590] width 193 height 30
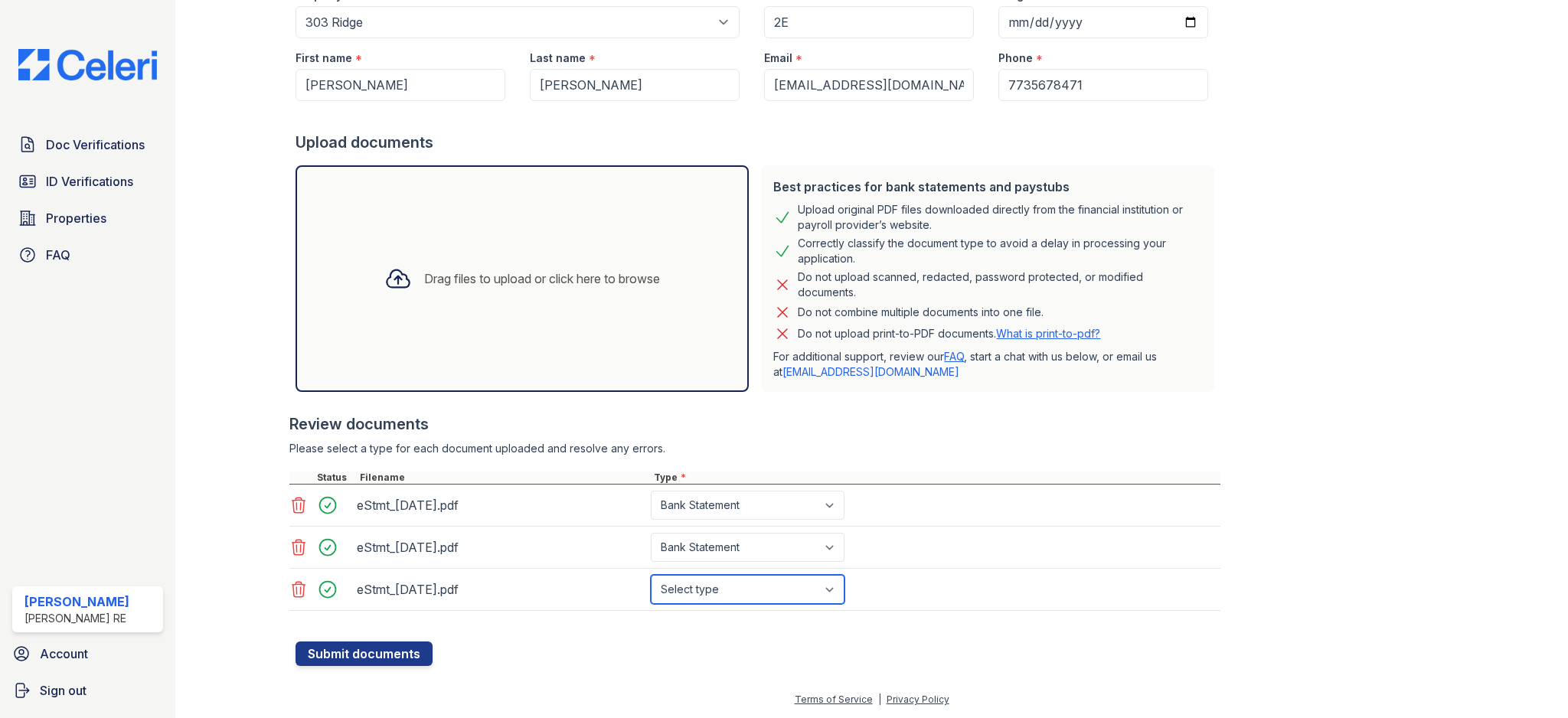
select select "bank_statement"
click at [390, 649] on button "Submit documents" at bounding box center [364, 654] width 137 height 25
